Goal: Task Accomplishment & Management: Manage account settings

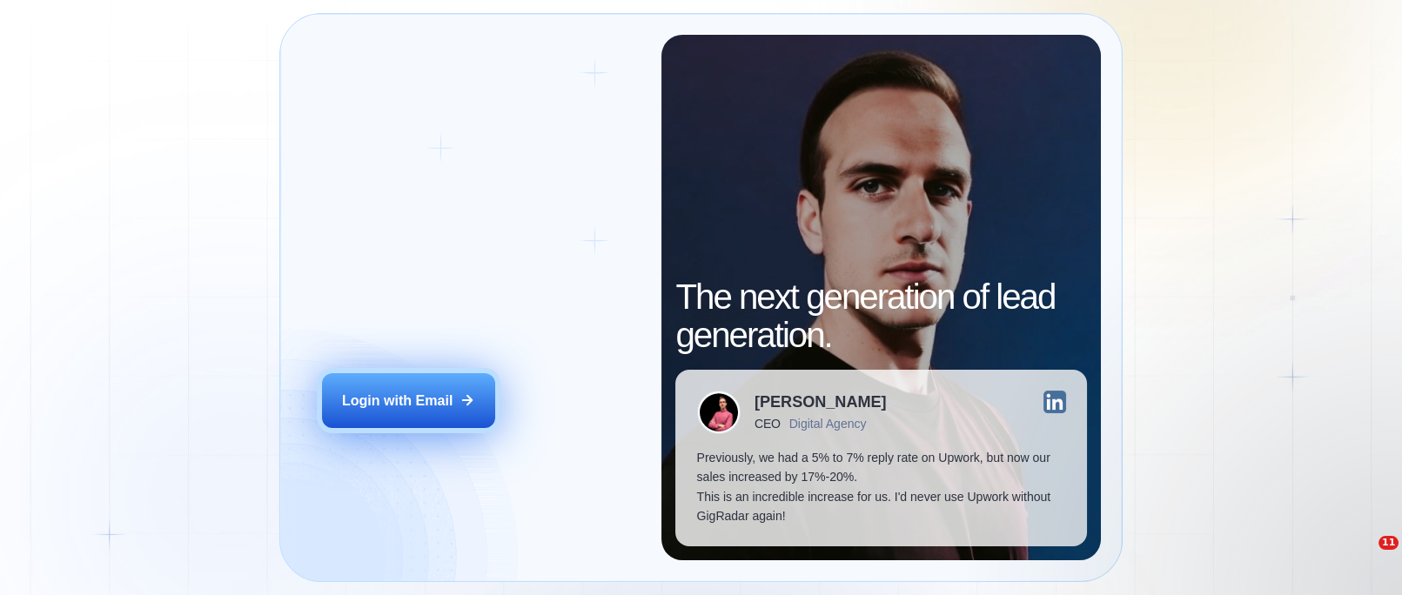
click at [388, 395] on div "Login with Email" at bounding box center [397, 400] width 111 height 19
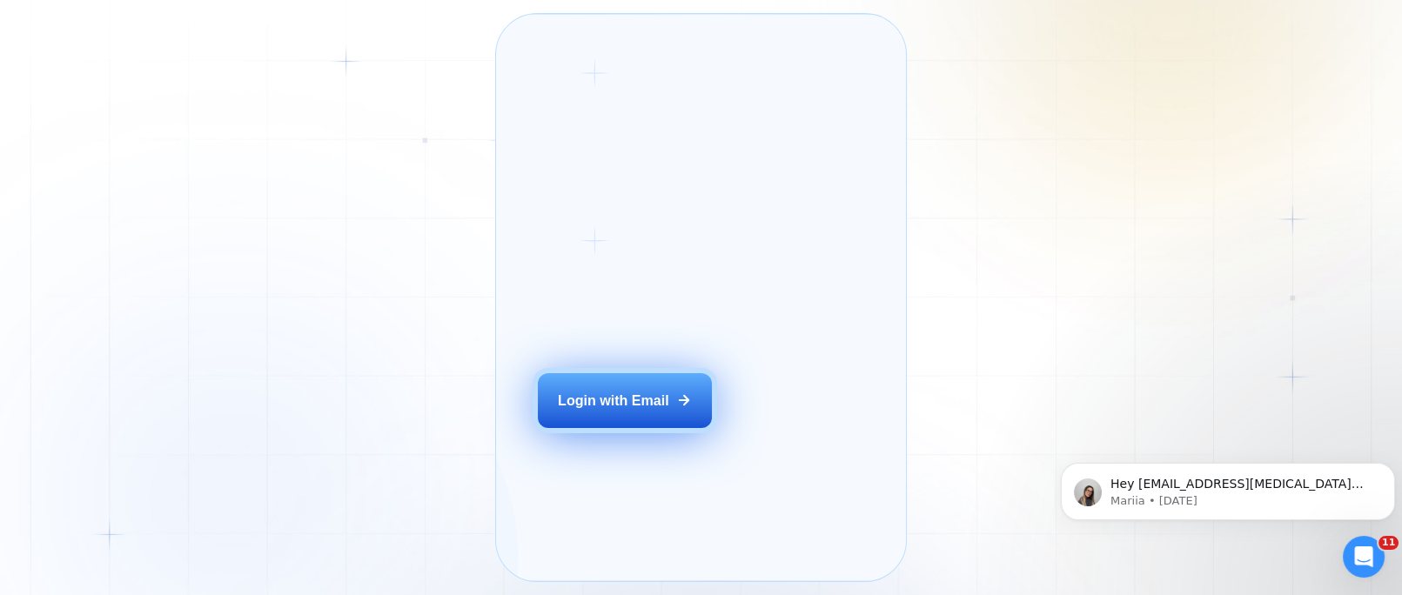
click at [658, 414] on button "Login with Email" at bounding box center [624, 400] width 173 height 54
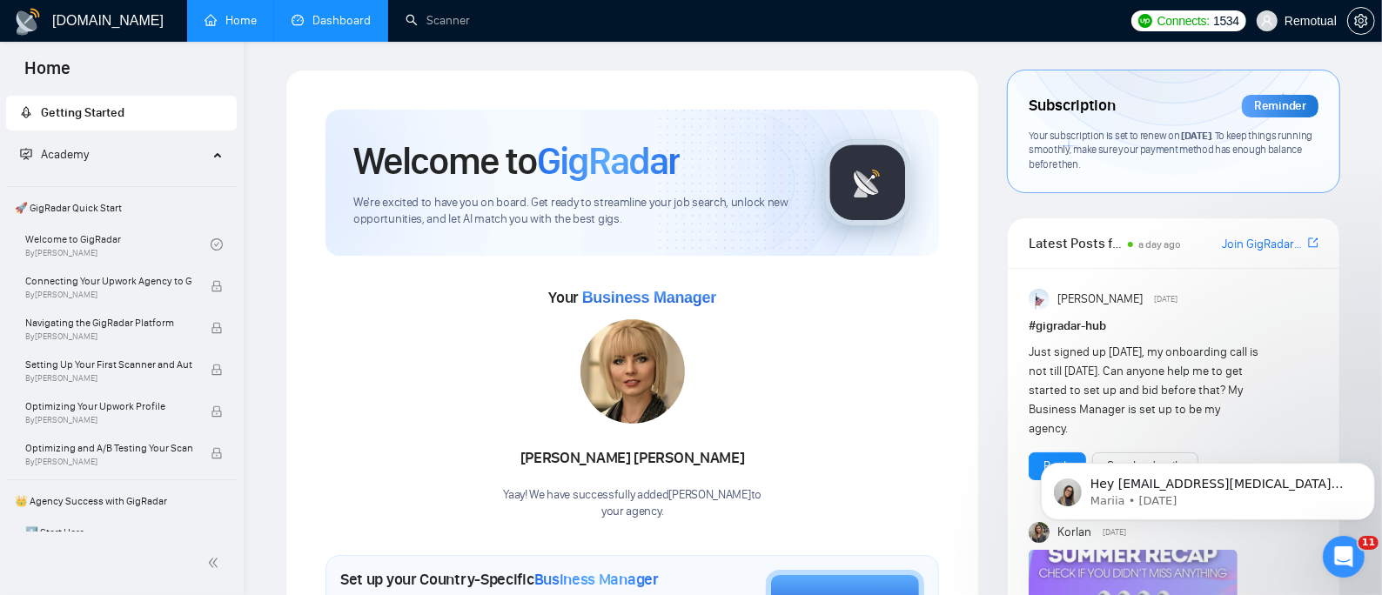
click at [346, 16] on link "Dashboard" at bounding box center [331, 20] width 79 height 15
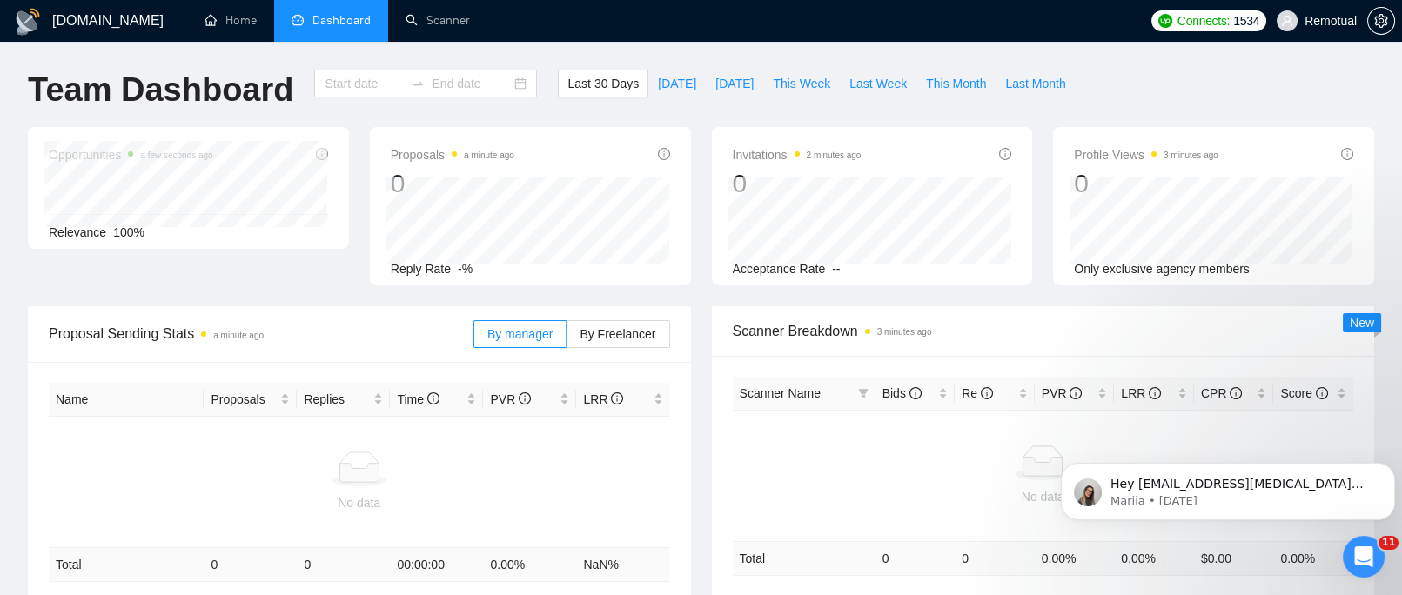
type input "[DATE]"
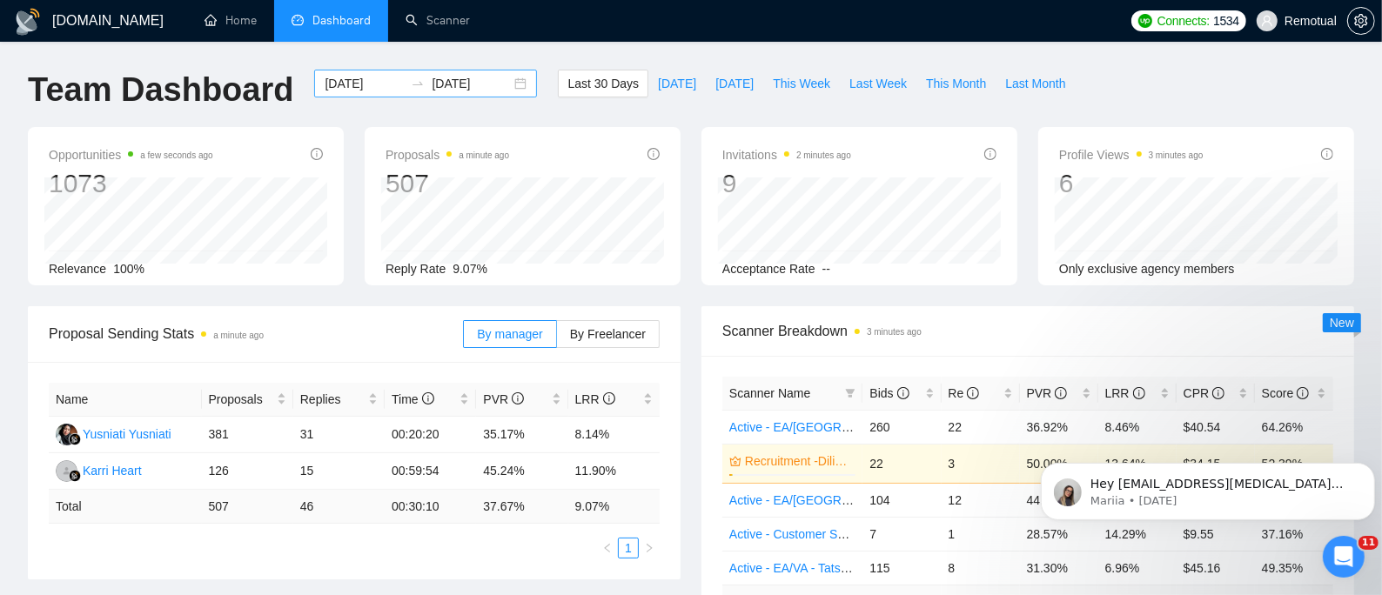
click at [501, 78] on div "[DATE] [DATE]" at bounding box center [425, 84] width 223 height 28
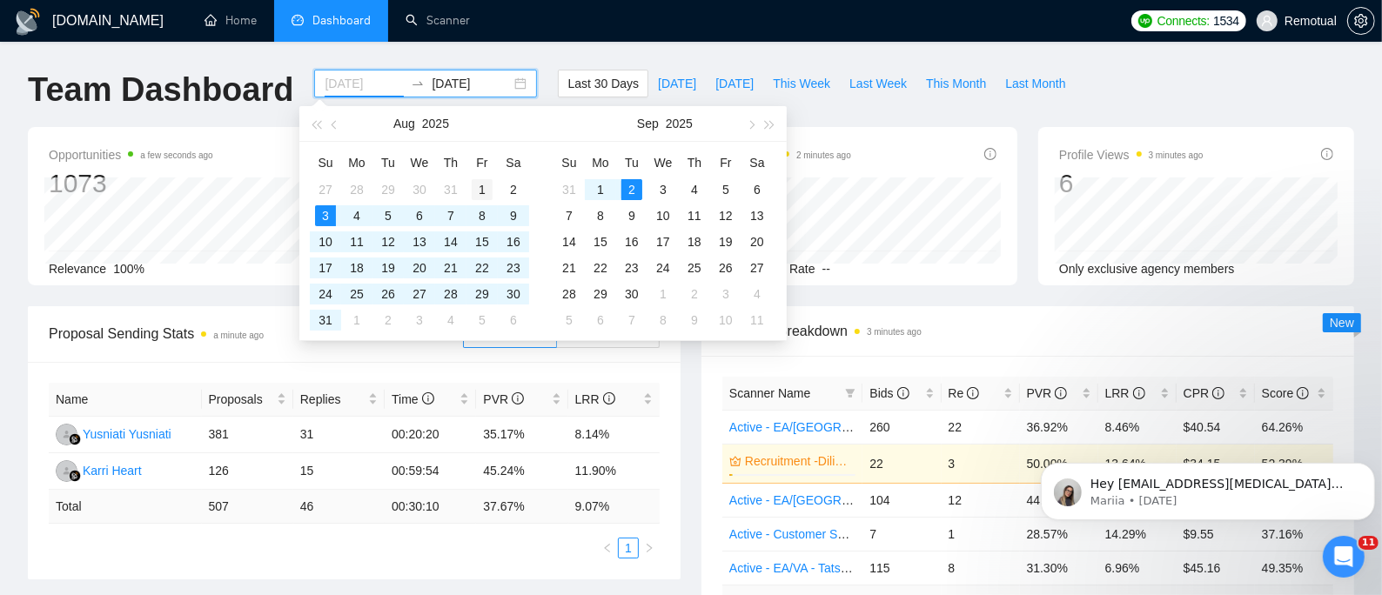
type input "[DATE]"
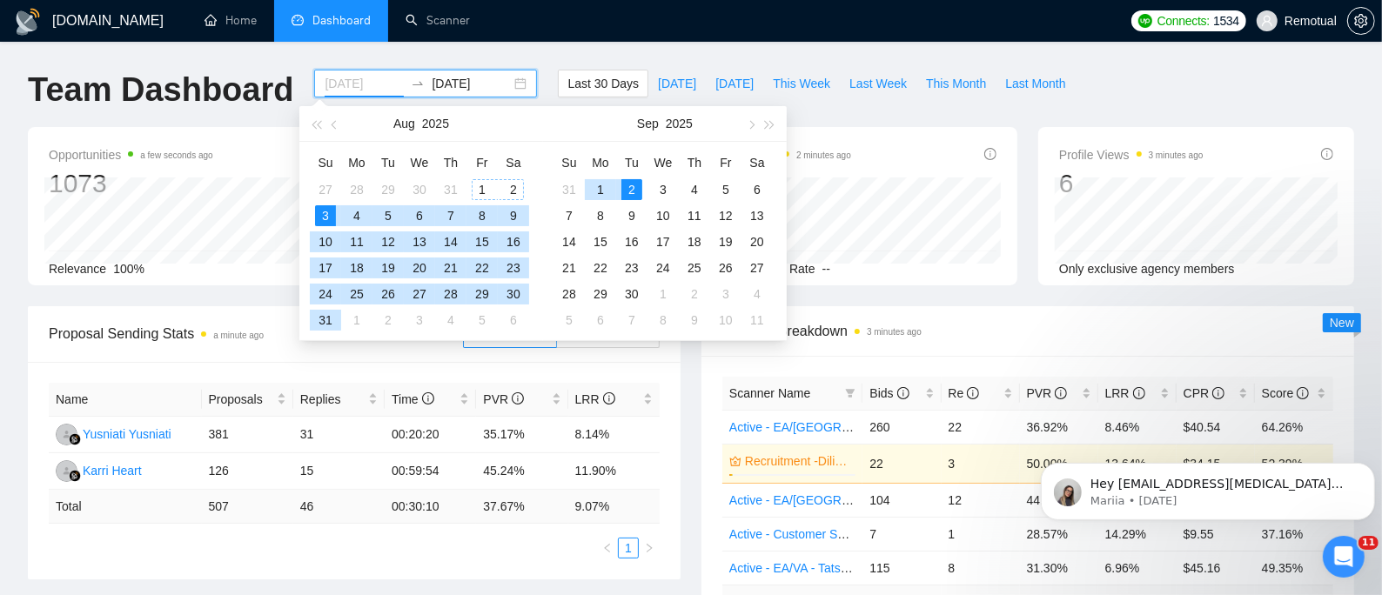
click at [472, 188] on div "1" at bounding box center [482, 189] width 21 height 21
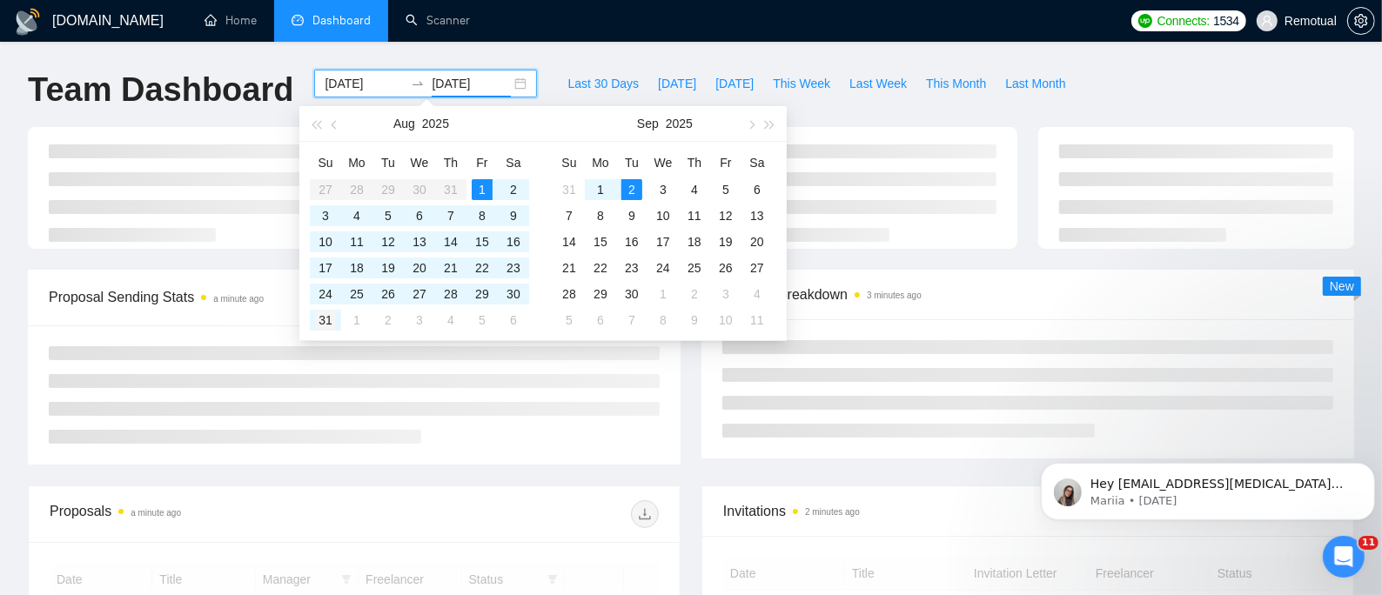
type input "[DATE]"
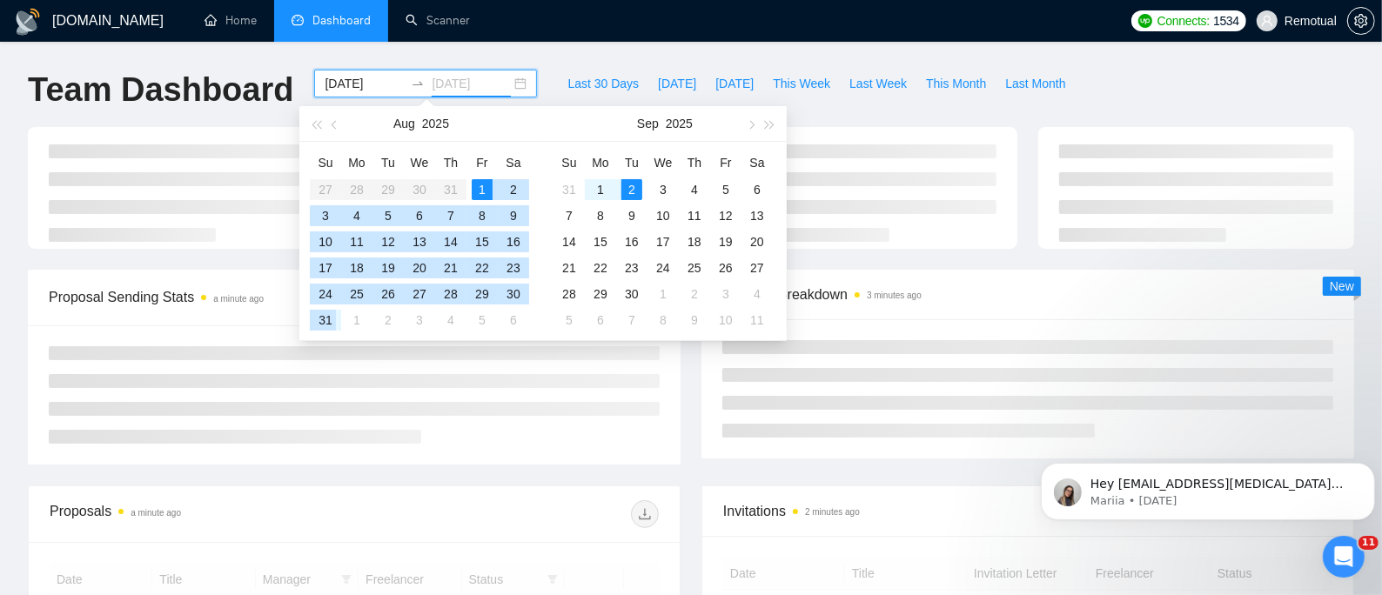
click at [319, 319] on div "31" at bounding box center [325, 320] width 21 height 21
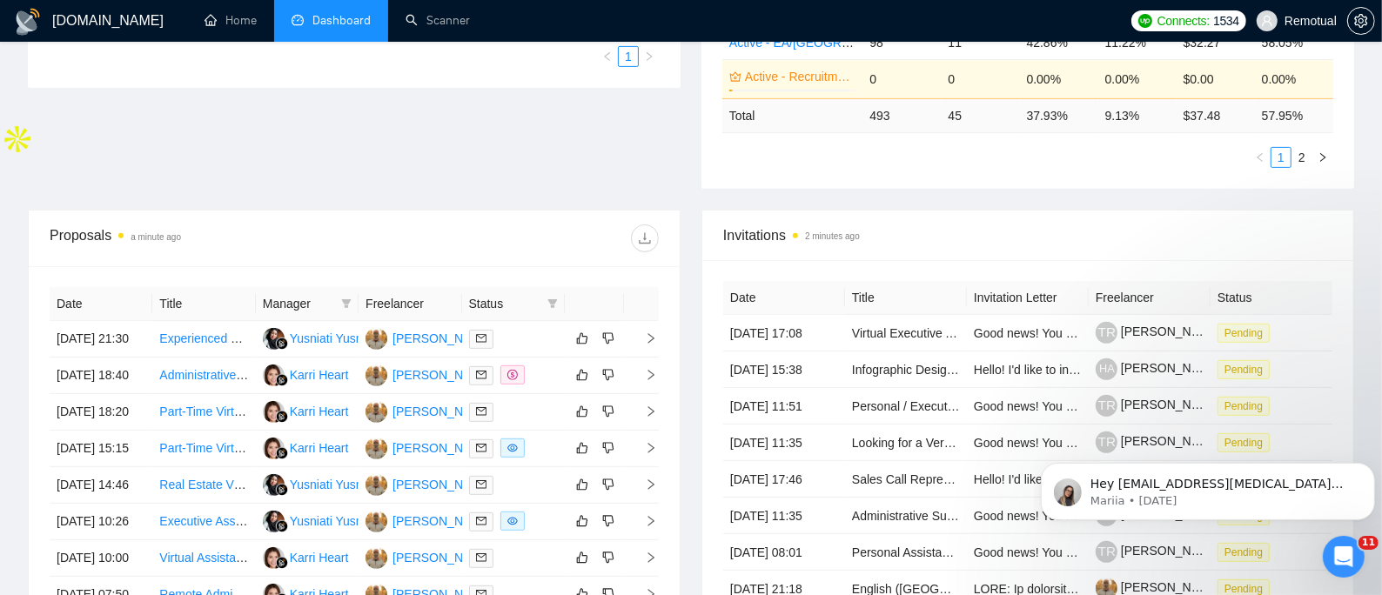
scroll to position [580, 0]
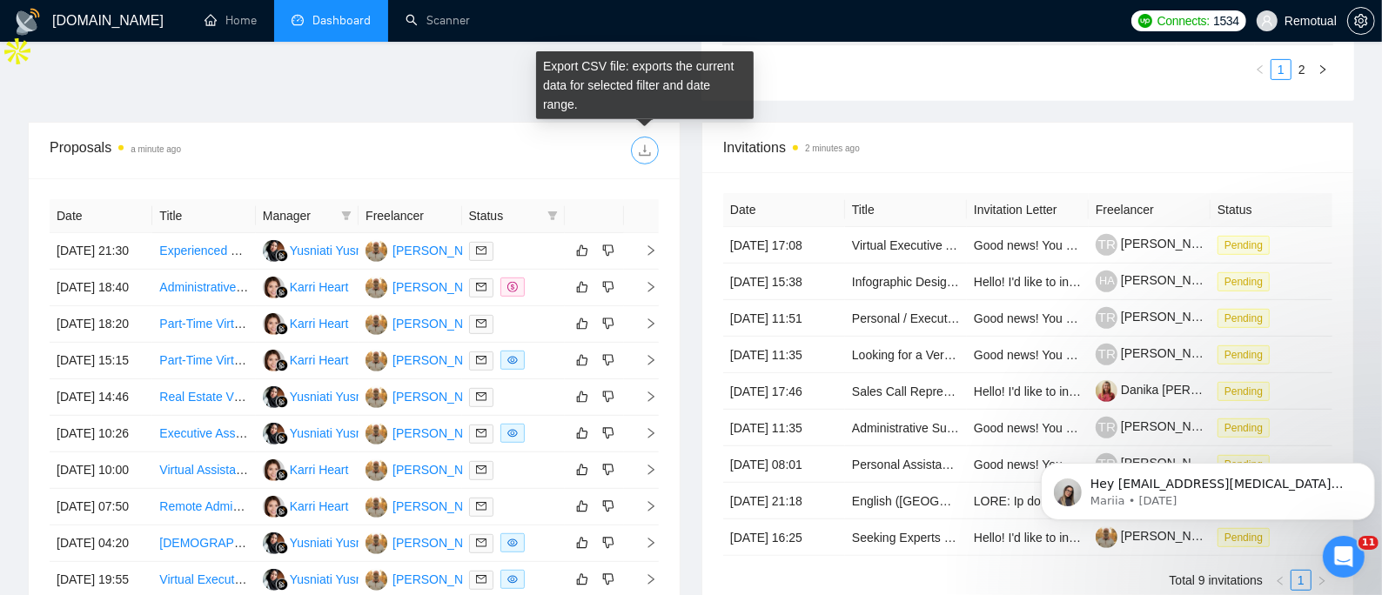
click at [646, 147] on icon "download" at bounding box center [645, 151] width 14 height 14
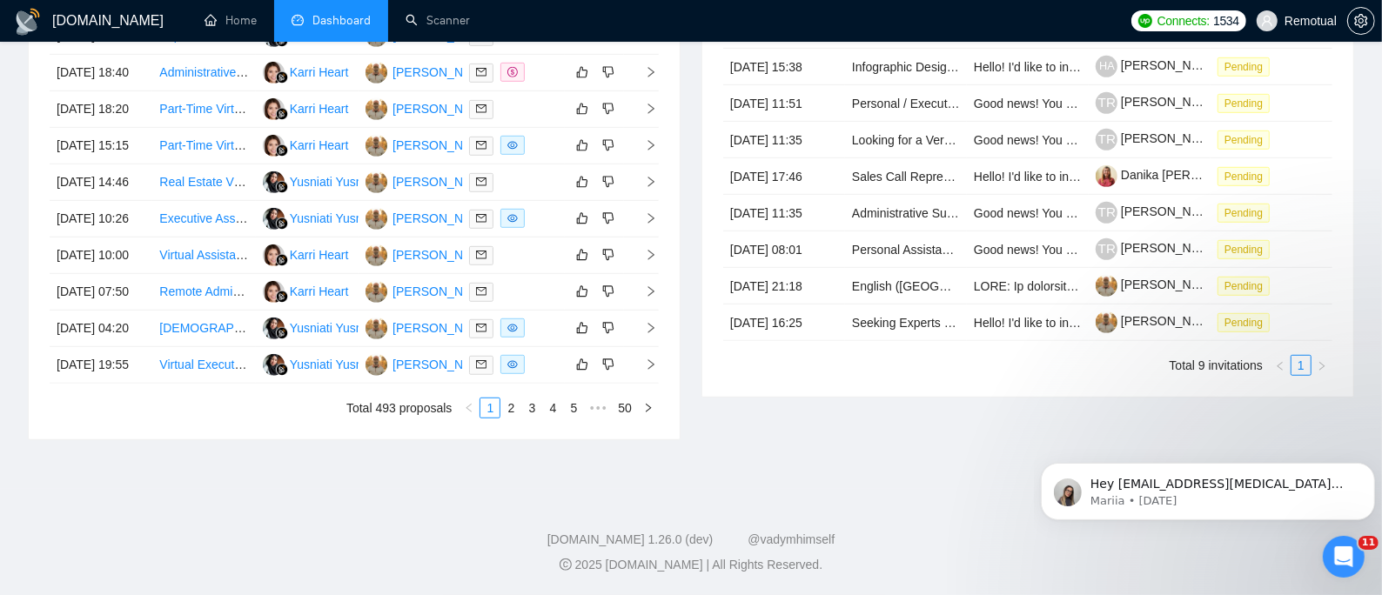
scroll to position [955, 0]
